Goal: Information Seeking & Learning: Learn about a topic

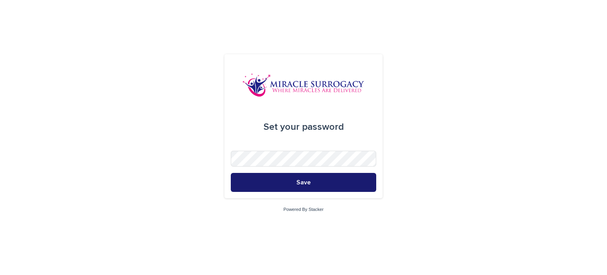
click at [308, 178] on button "Save" at bounding box center [303, 182] width 145 height 19
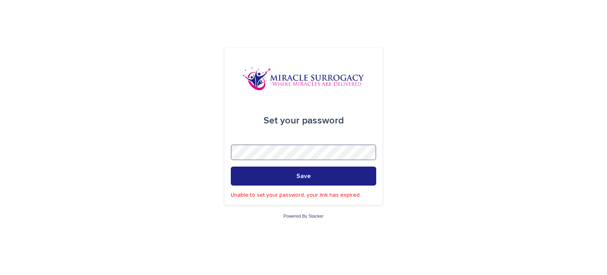
click at [214, 161] on div "Set your password Save Unable to set your password, your link has expired. Powe…" at bounding box center [303, 137] width 607 height 275
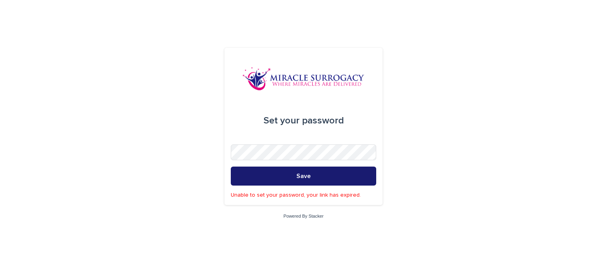
click at [258, 170] on button "Save" at bounding box center [303, 175] width 145 height 19
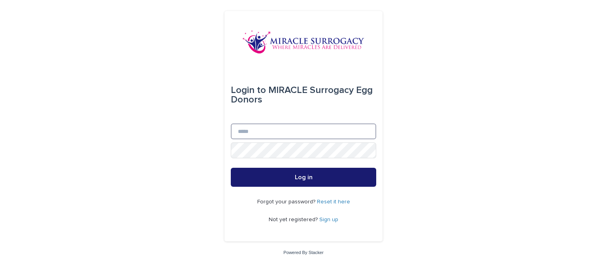
type input "**********"
click at [305, 180] on span "Log in" at bounding box center [304, 177] width 18 height 6
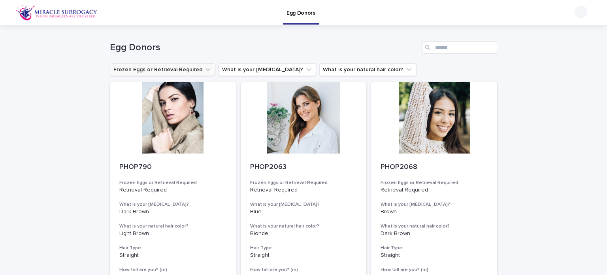
click at [206, 70] on icon "Frozen Eggs or Retrieval Required" at bounding box center [208, 69] width 5 height 3
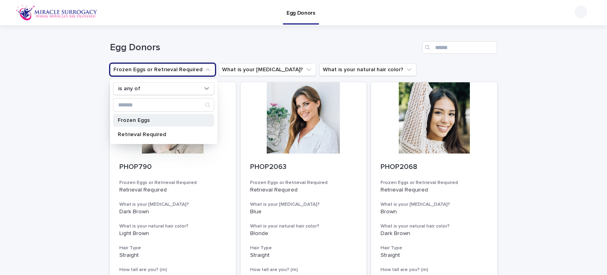
click at [164, 120] on p "Frozen Eggs" at bounding box center [160, 120] width 84 height 6
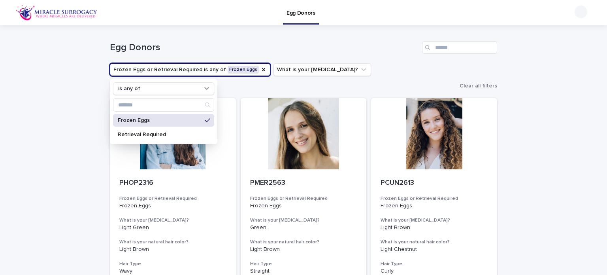
click at [255, 42] on h1 "Egg Donors" at bounding box center [264, 47] width 309 height 11
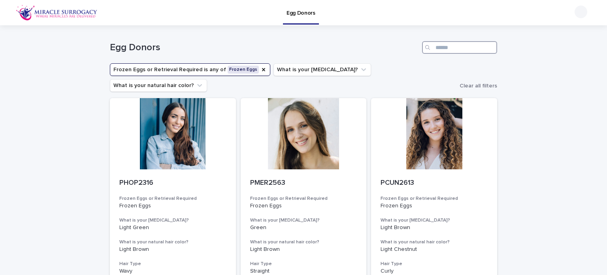
click at [451, 47] on input "Search" at bounding box center [459, 47] width 75 height 13
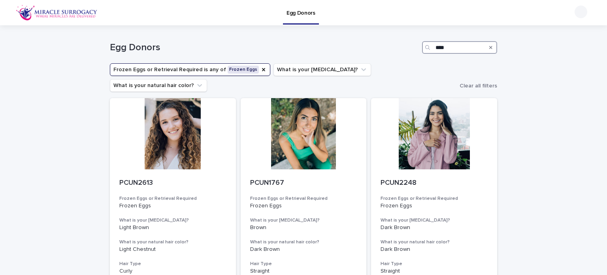
type input "****"
click at [261, 70] on icon "Frozen Eggs or Retrieval Required" at bounding box center [264, 69] width 6 height 6
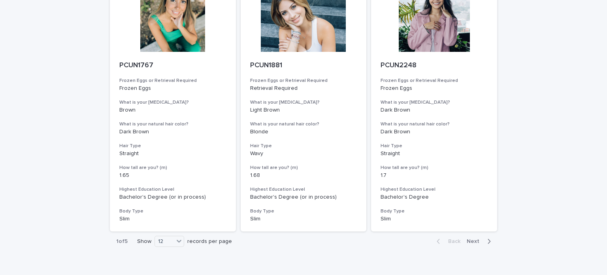
scroll to position [907, 0]
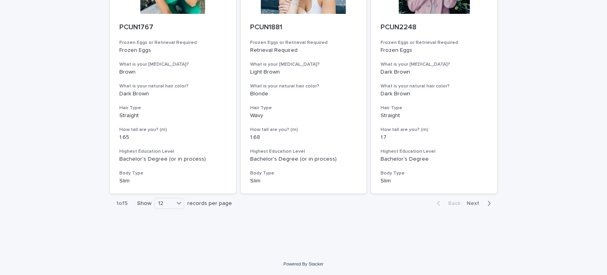
click at [470, 202] on span "Next" at bounding box center [475, 203] width 17 height 6
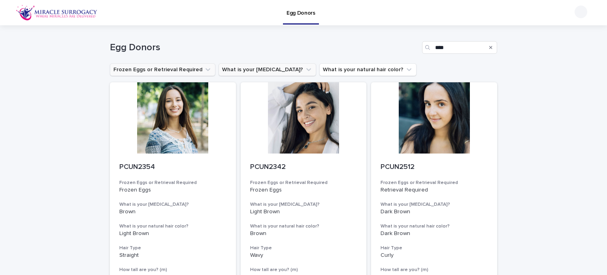
click at [305, 68] on icon "What is your eye color?" at bounding box center [309, 70] width 8 height 8
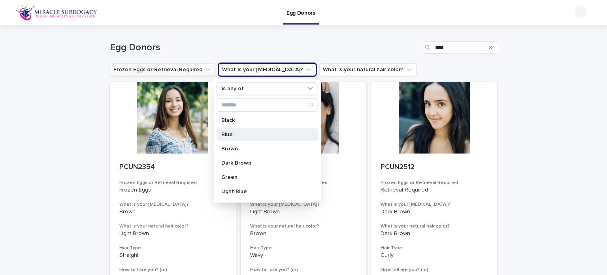
click at [232, 136] on p "Blue" at bounding box center [263, 135] width 84 height 6
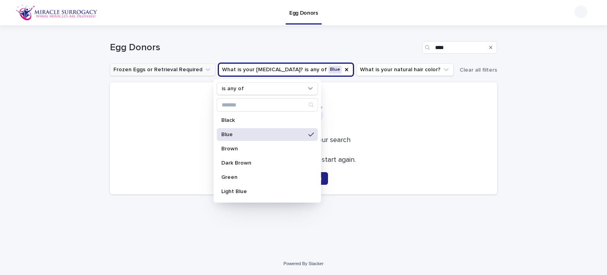
click at [552, 114] on div "Loading... Saving… Loading... Saving… Egg Donors **** Frozen Eggs or Retrieval …" at bounding box center [303, 138] width 607 height 227
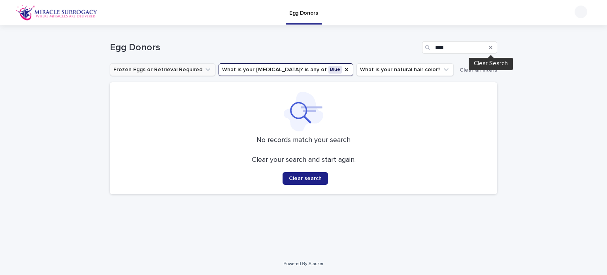
click at [491, 47] on icon "Search" at bounding box center [490, 47] width 3 height 3
